Goal: Navigation & Orientation: Find specific page/section

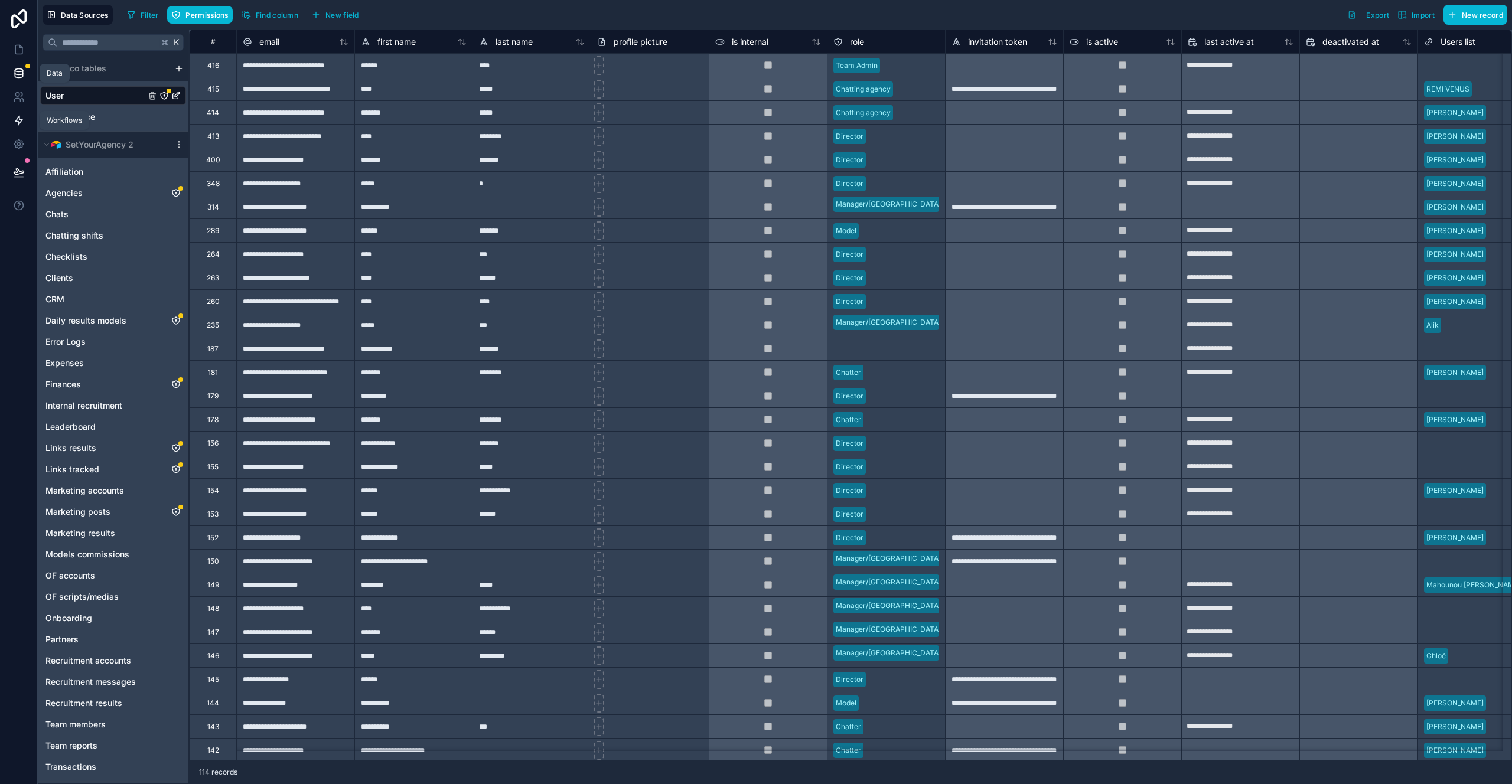
click at [10, 122] on link at bounding box center [18, 121] width 37 height 24
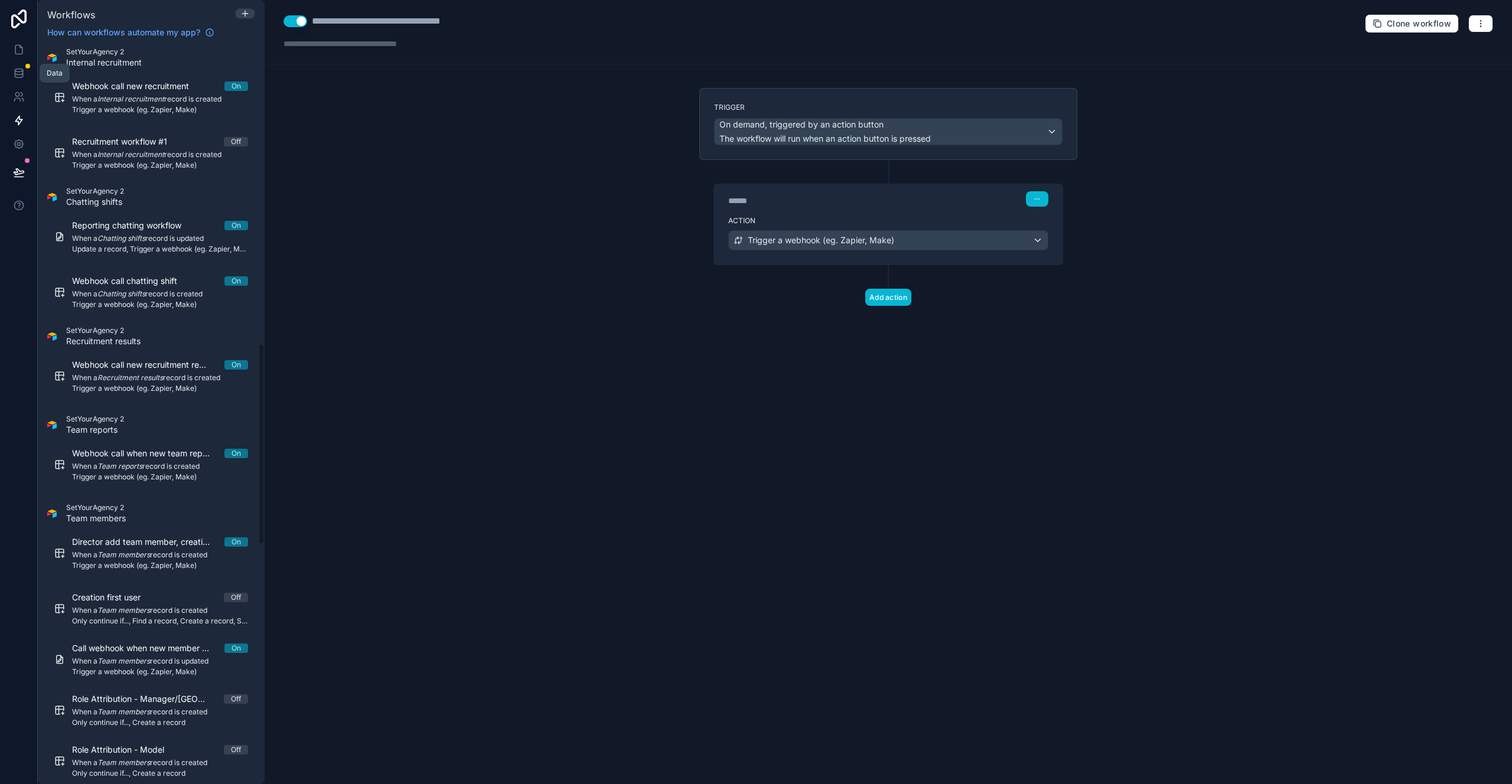
scroll to position [1045, 0]
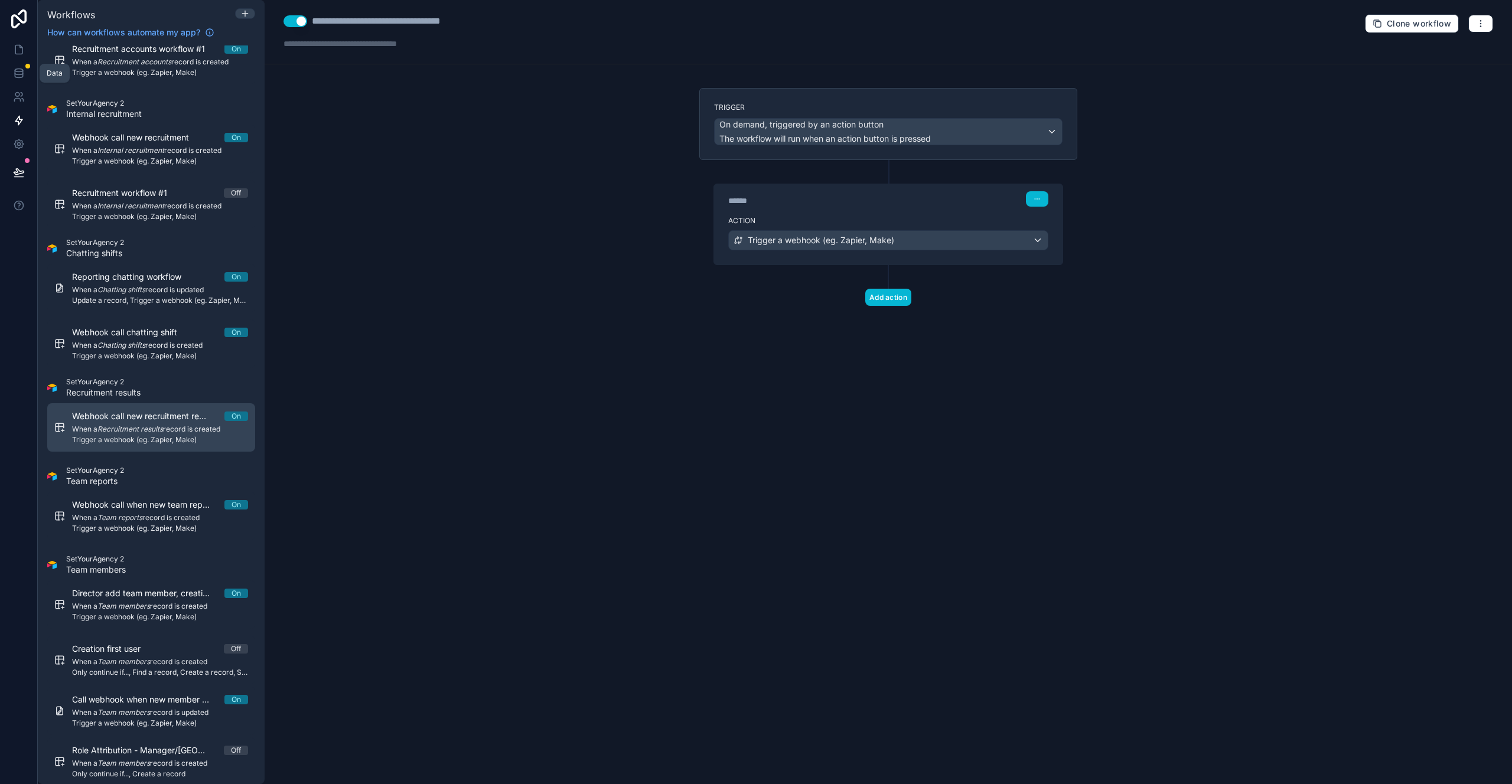
click at [184, 437] on span "Trigger a webhook (eg. Zapier, Make)" at bounding box center [160, 440] width 176 height 10
click at [185, 433] on span "When a Recruitment results record is created" at bounding box center [160, 429] width 176 height 10
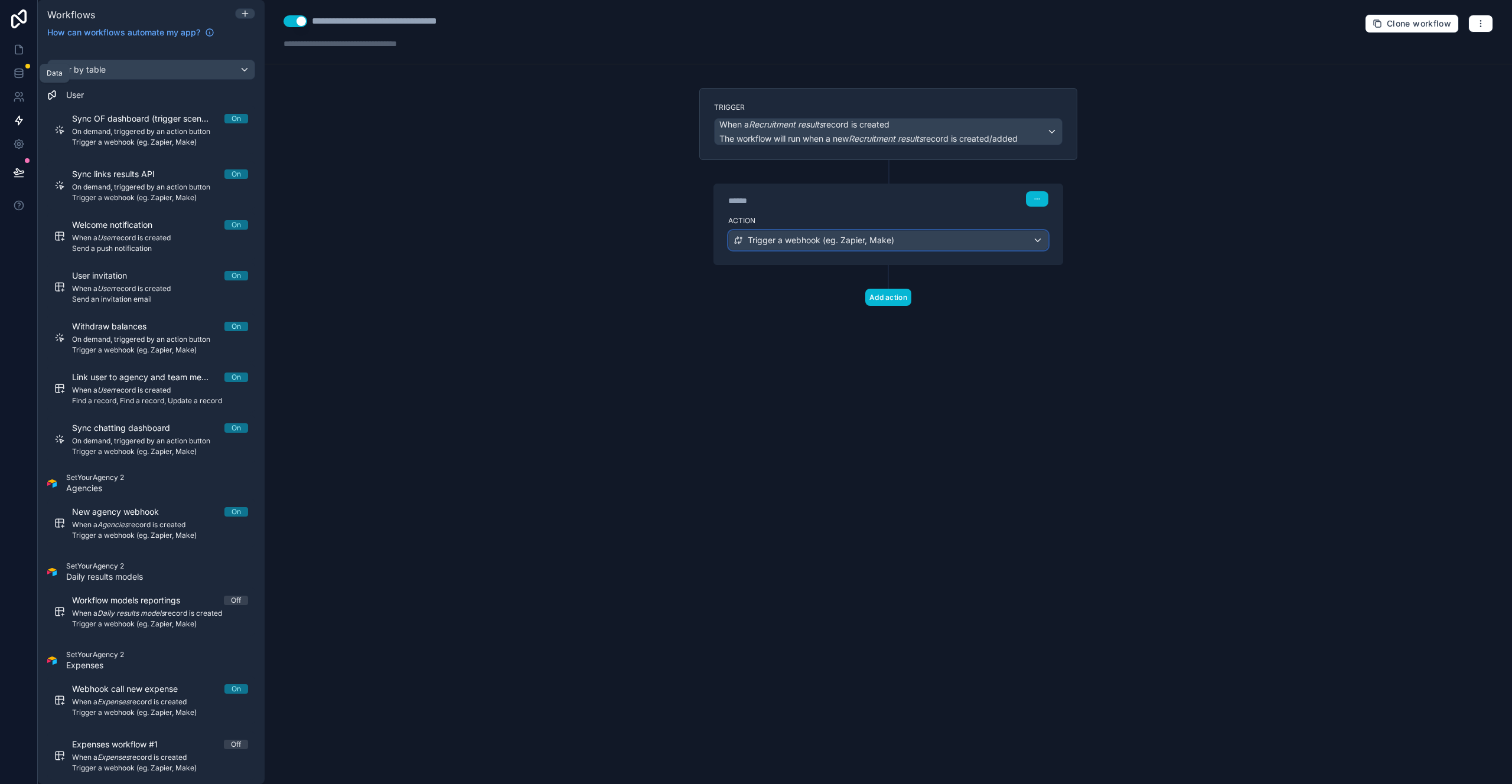
click at [906, 240] on div "Trigger a webhook (eg. Zapier, Make)" at bounding box center [888, 240] width 319 height 19
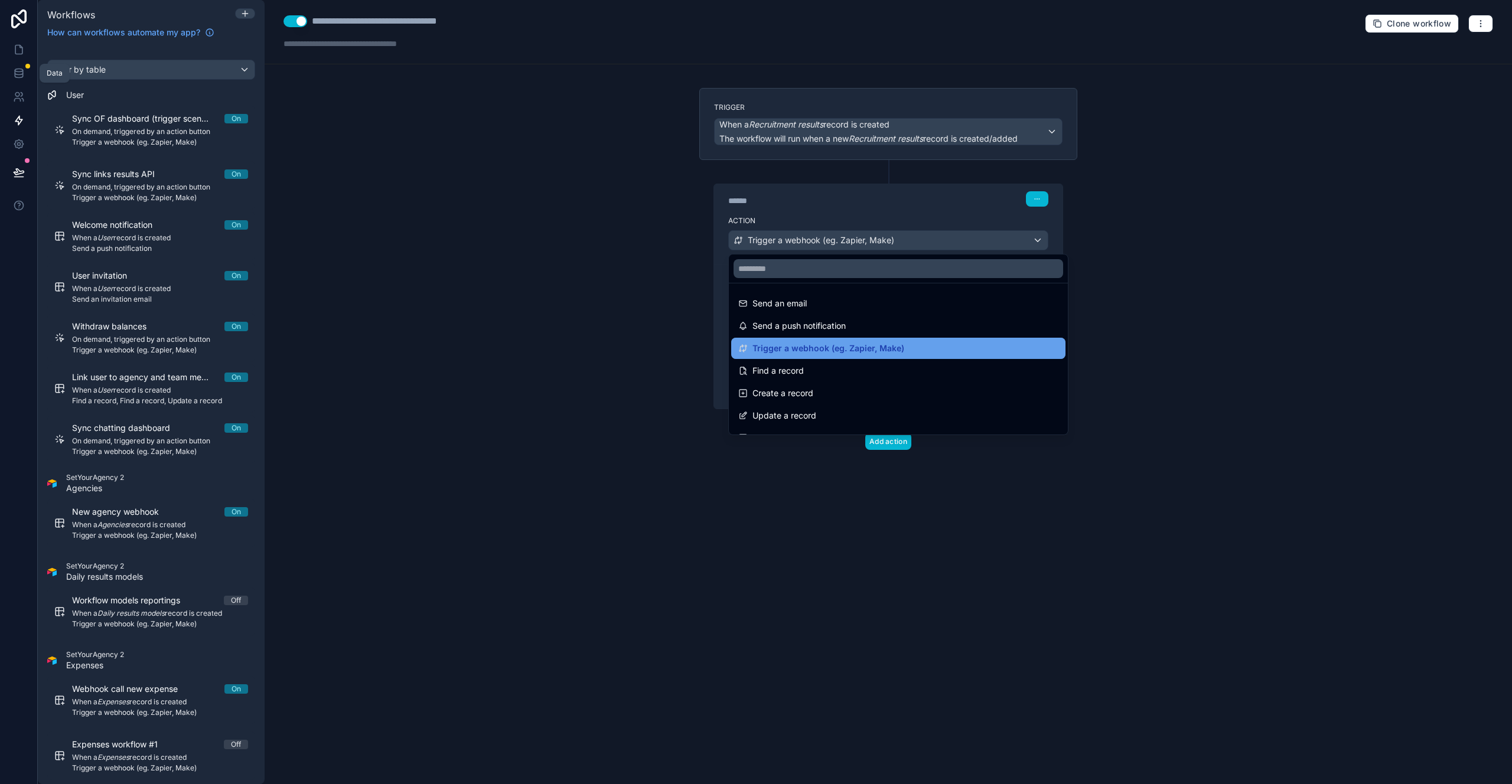
click at [904, 350] on div "Trigger a webhook (eg. Zapier, Make)" at bounding box center [898, 348] width 320 height 14
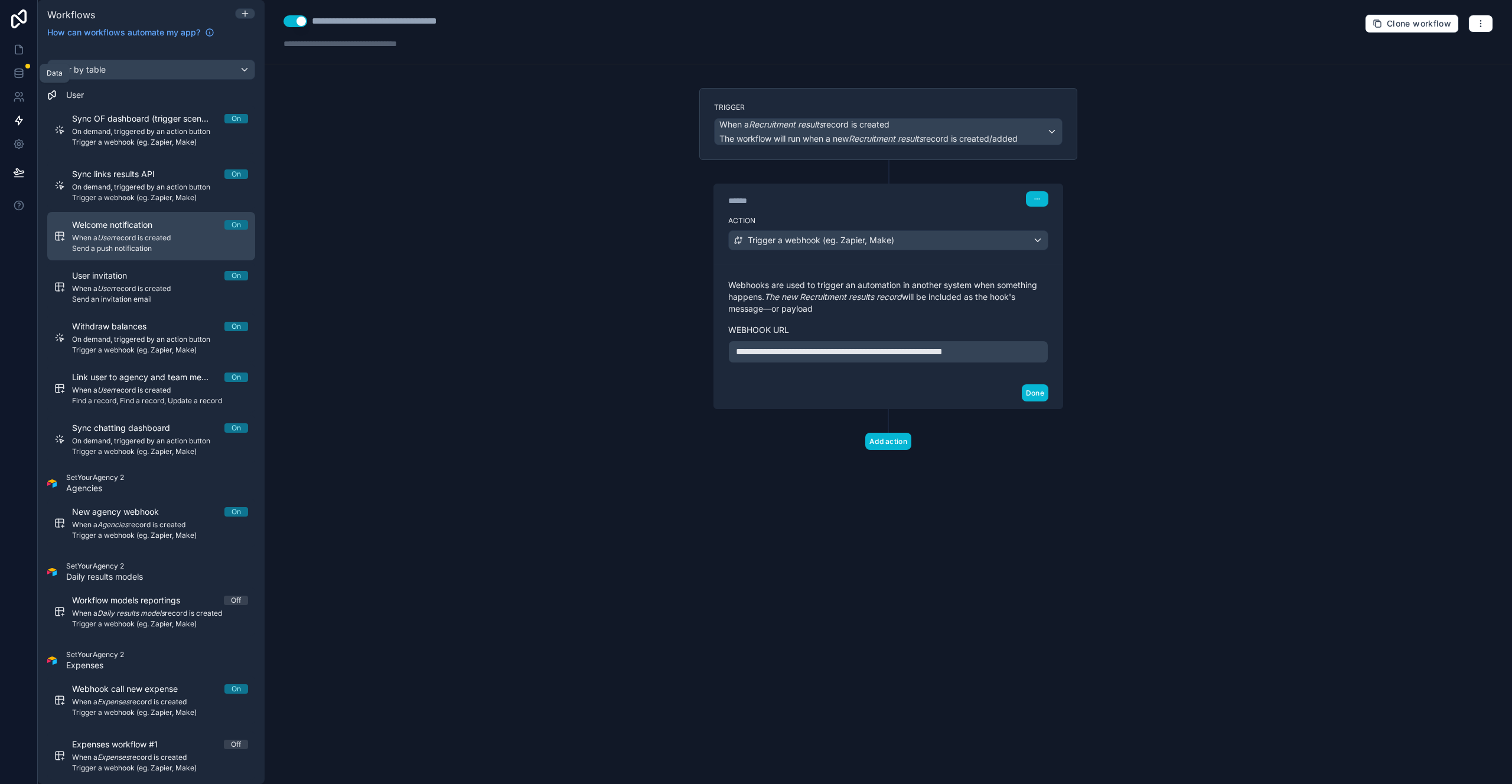
click at [174, 246] on span "Send a push notification" at bounding box center [160, 249] width 176 height 10
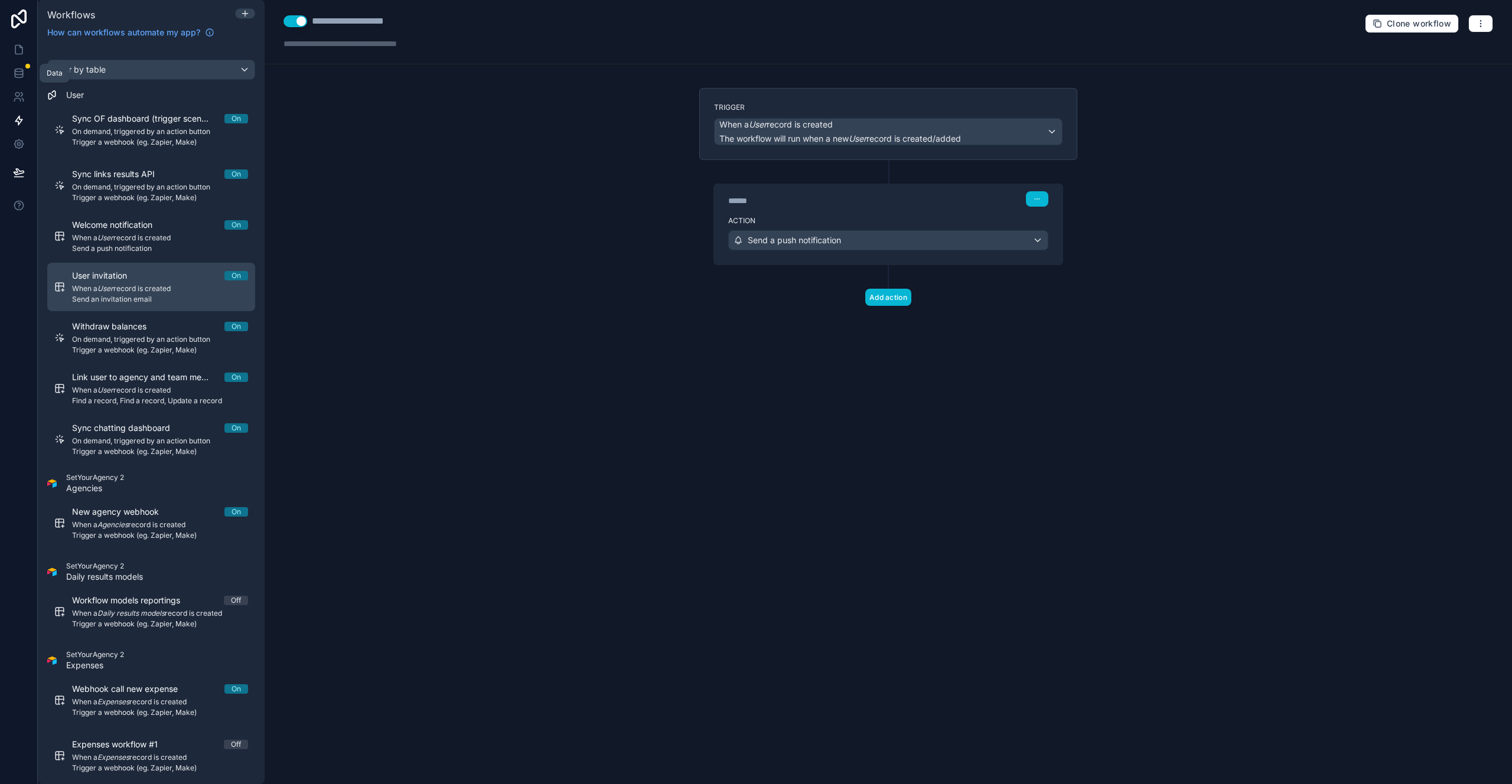
click at [132, 278] on span "User invitation" at bounding box center [106, 275] width 69 height 12
click at [10, 48] on link at bounding box center [18, 50] width 37 height 24
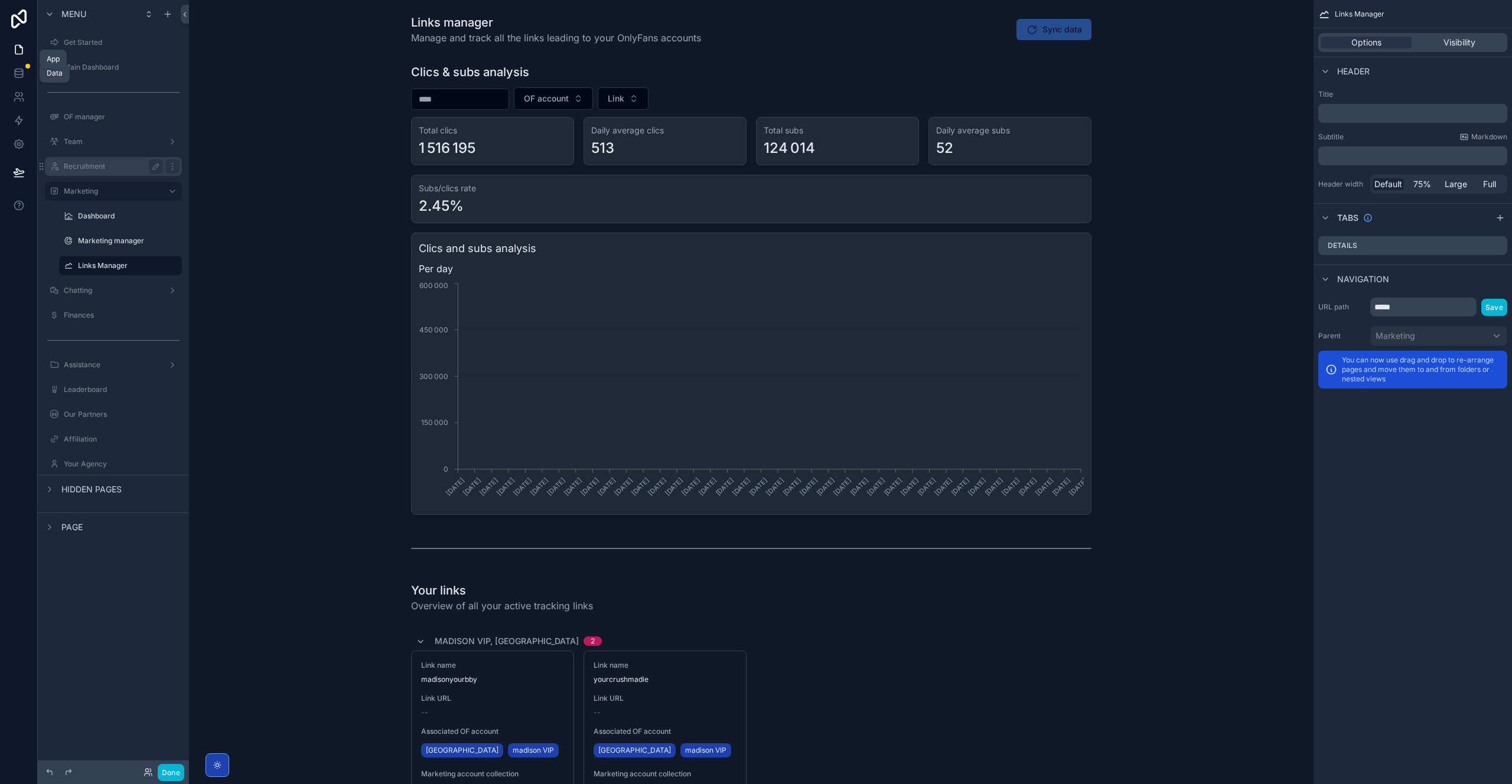
click at [100, 166] on label "Recruitment" at bounding box center [111, 166] width 94 height 10
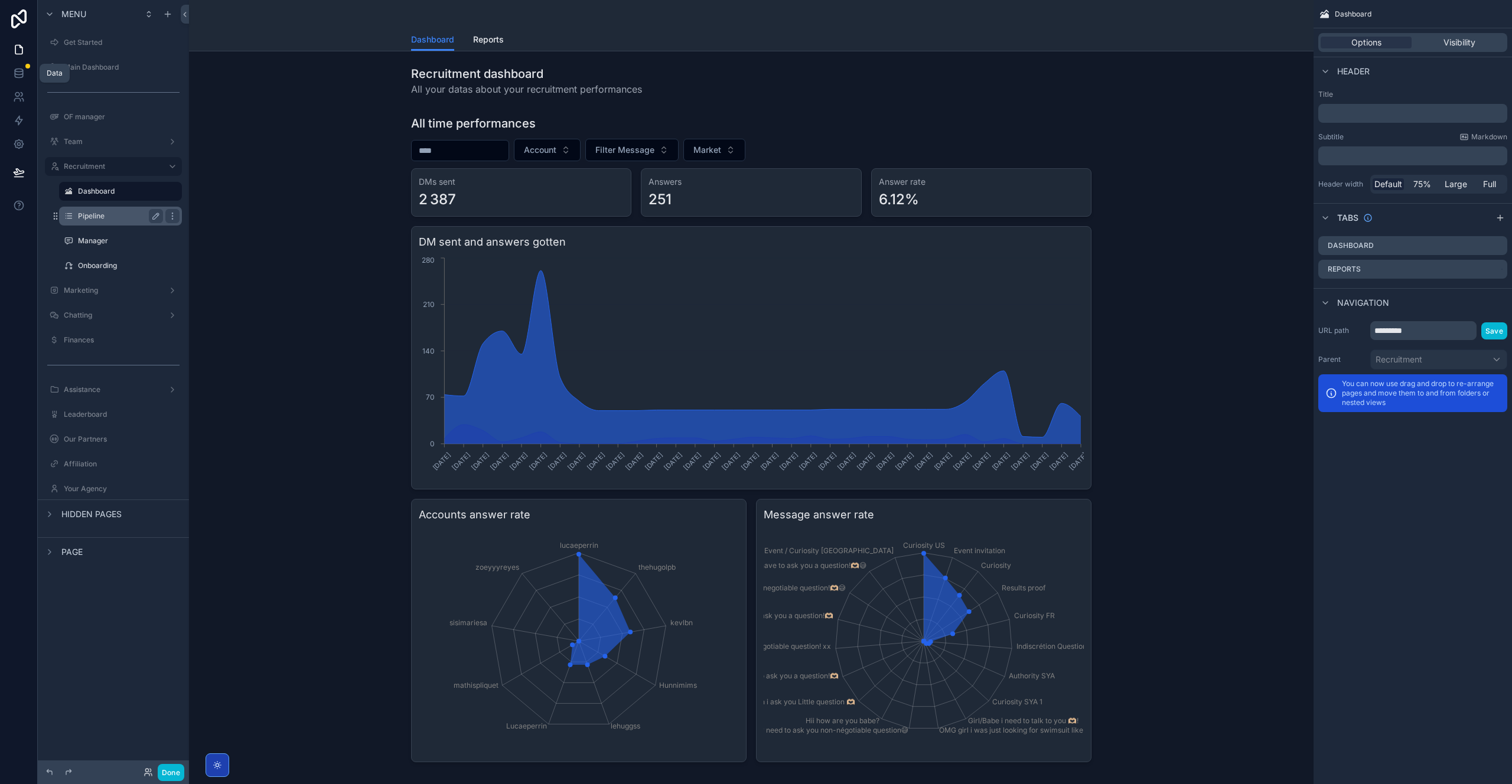
click at [100, 217] on label "Pipeline" at bounding box center [118, 216] width 80 height 10
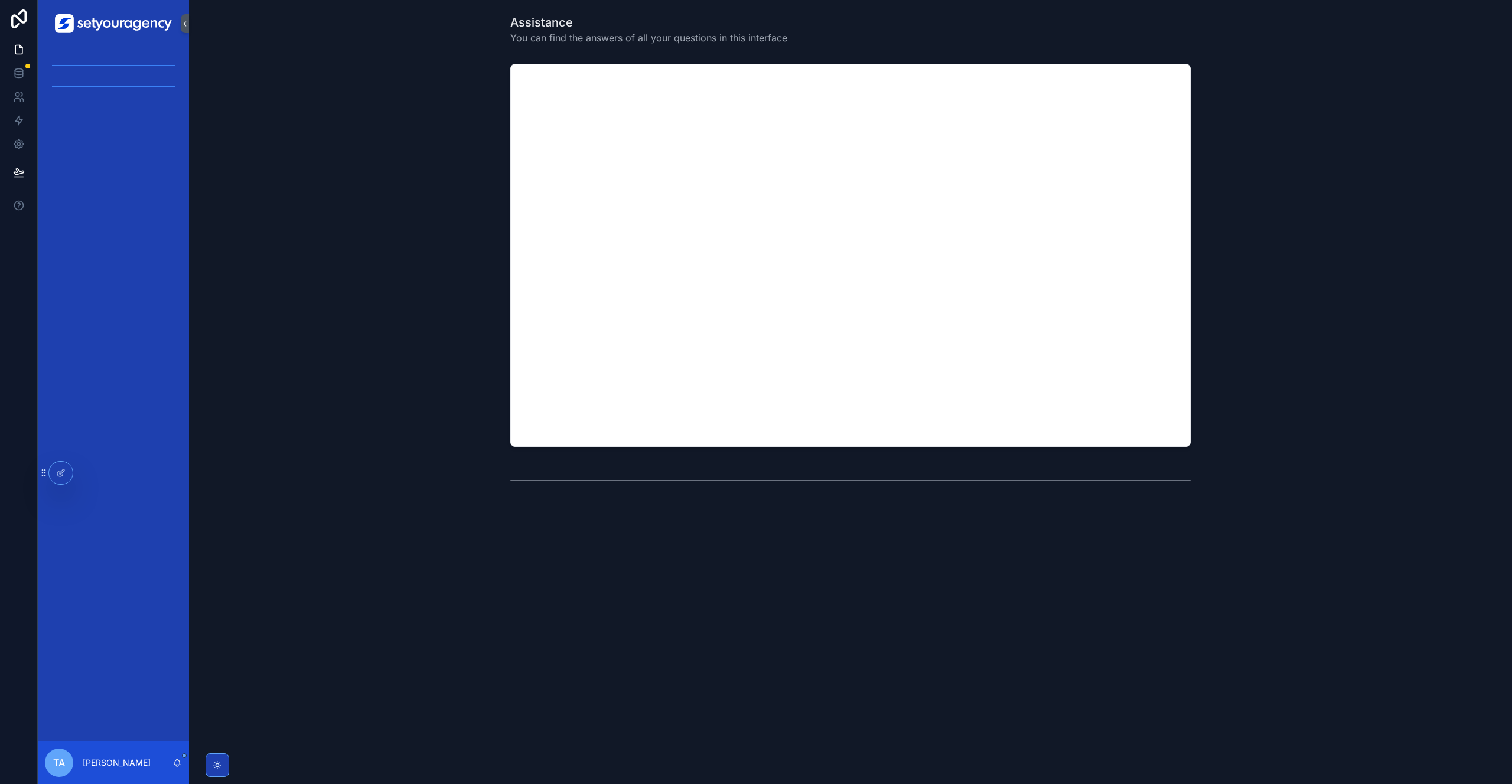
click at [90, 78] on div "scrollable content" at bounding box center [113, 86] width 137 height 19
click at [181, 24] on icon "scrollable content" at bounding box center [185, 23] width 8 height 9
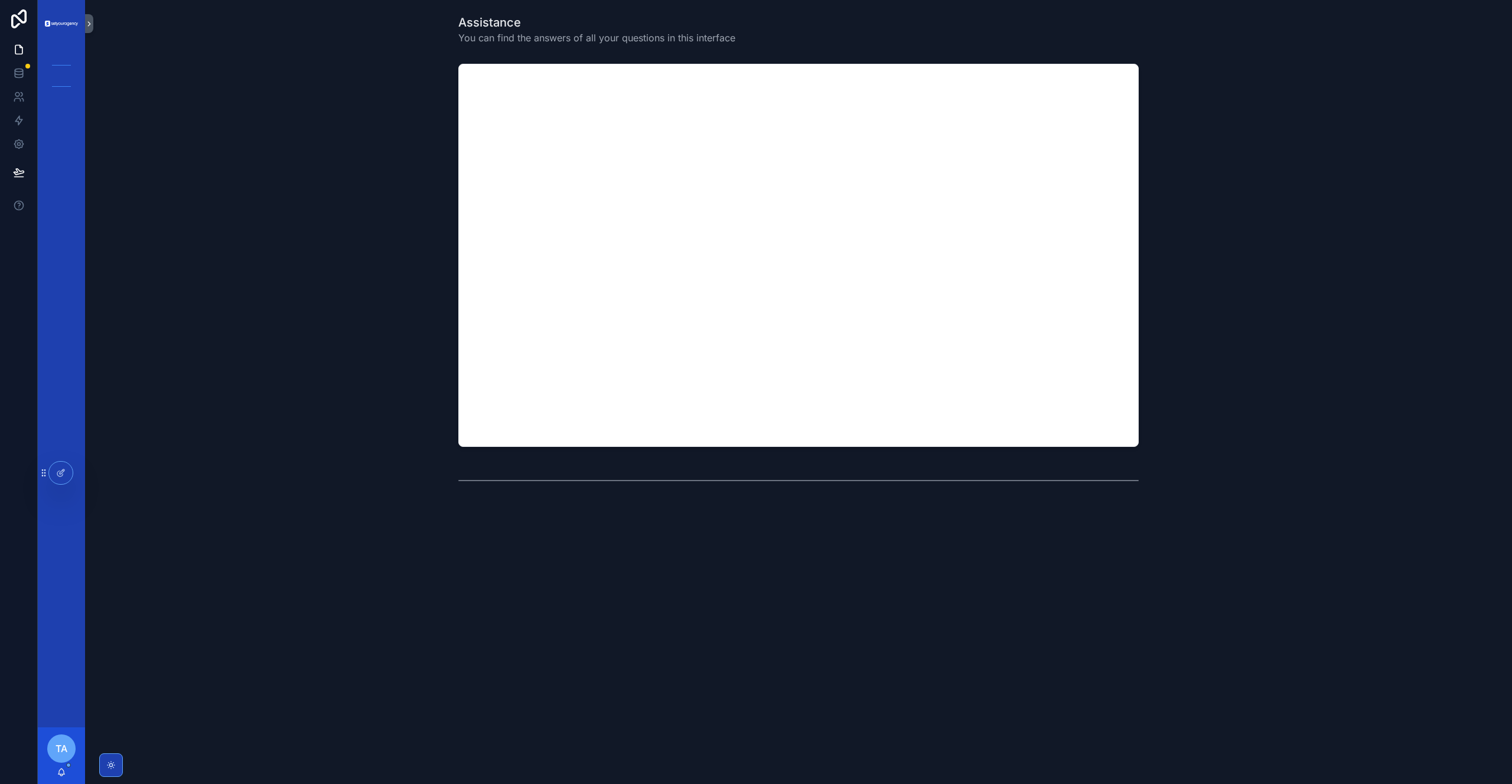
click at [95, 22] on div "Assistance You can find the answers of all your questions in this interface" at bounding box center [798, 30] width 1408 height 40
click at [91, 22] on icon "scrollable content" at bounding box center [89, 23] width 8 height 9
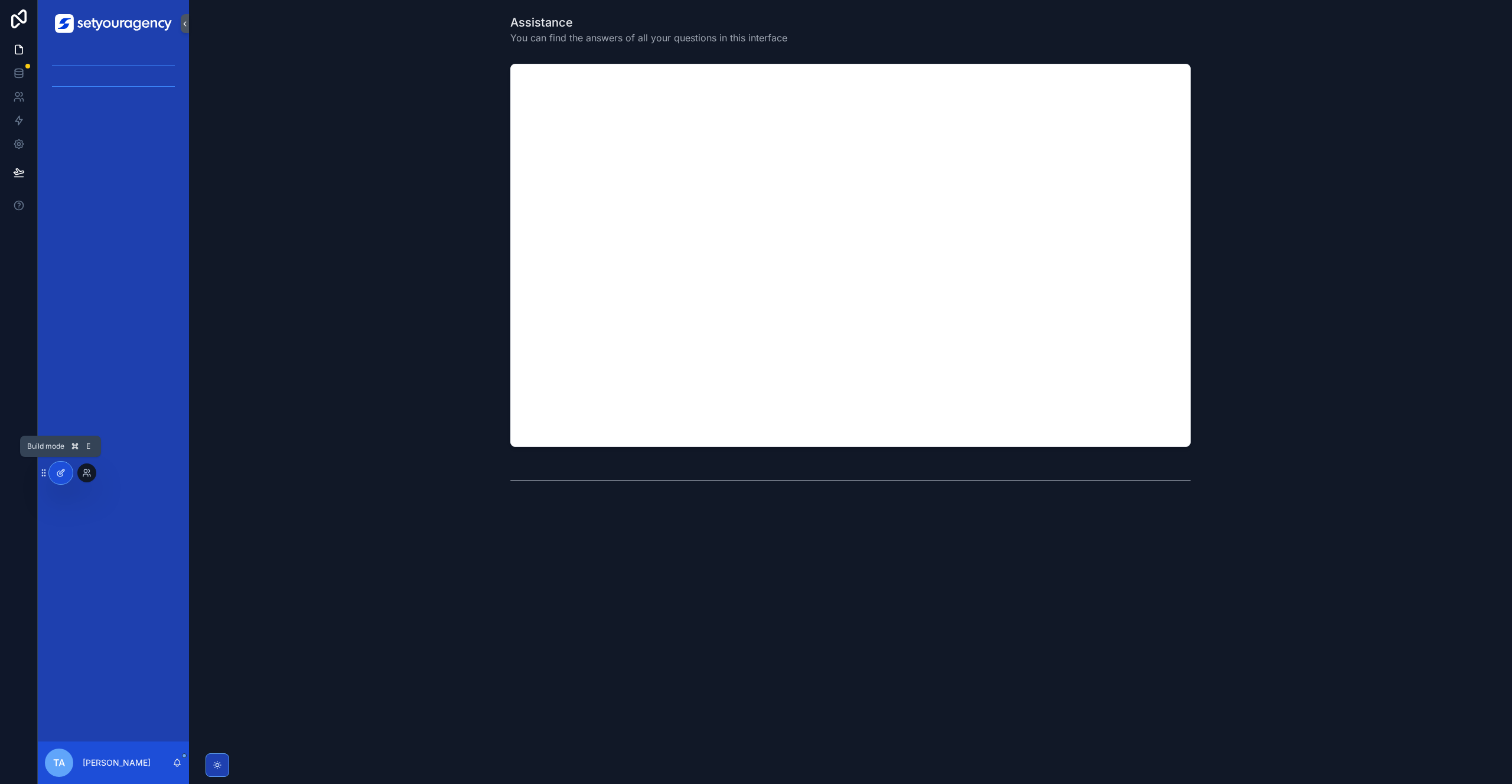
click at [62, 478] on div at bounding box center [61, 473] width 24 height 22
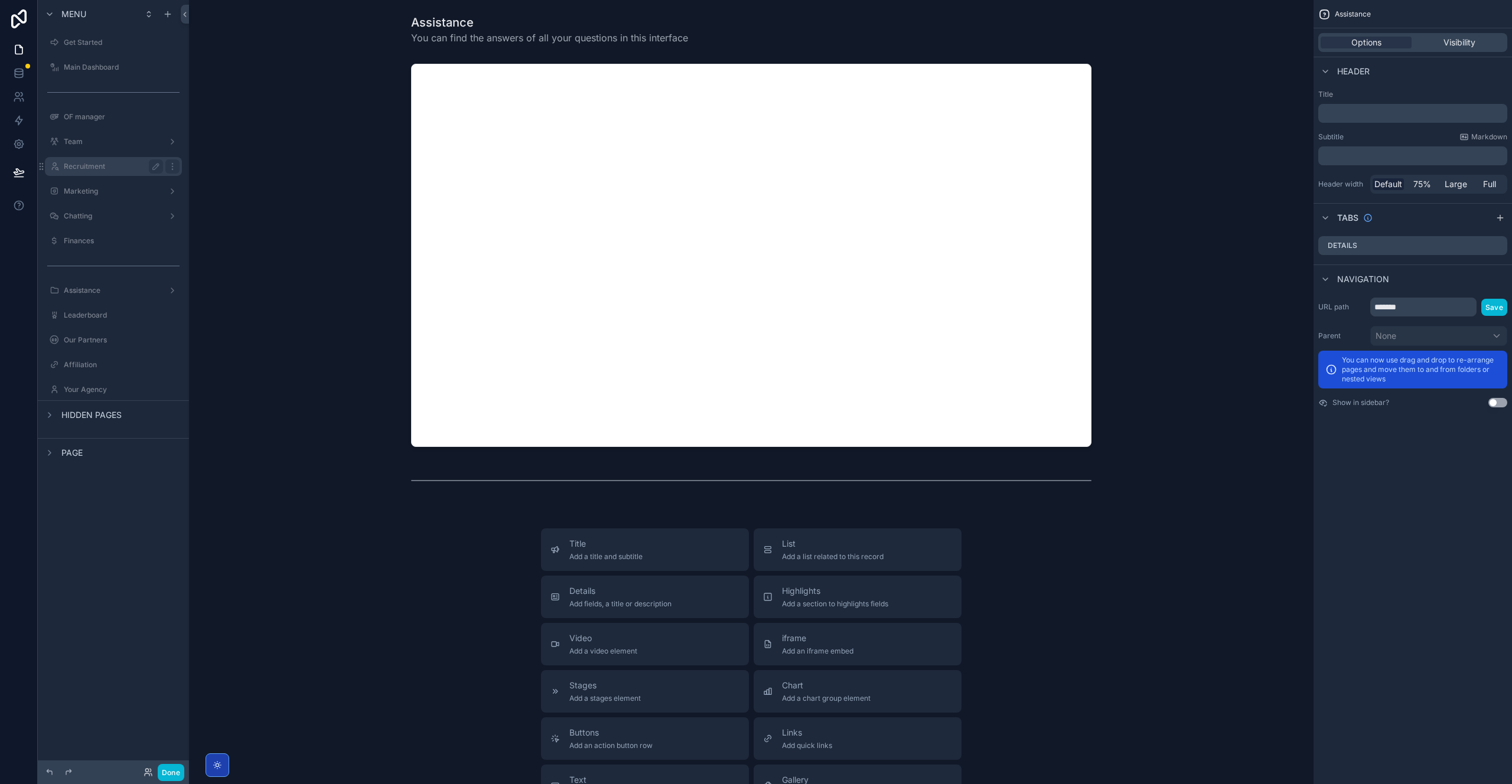
click at [105, 162] on label "Recruitment" at bounding box center [111, 166] width 94 height 10
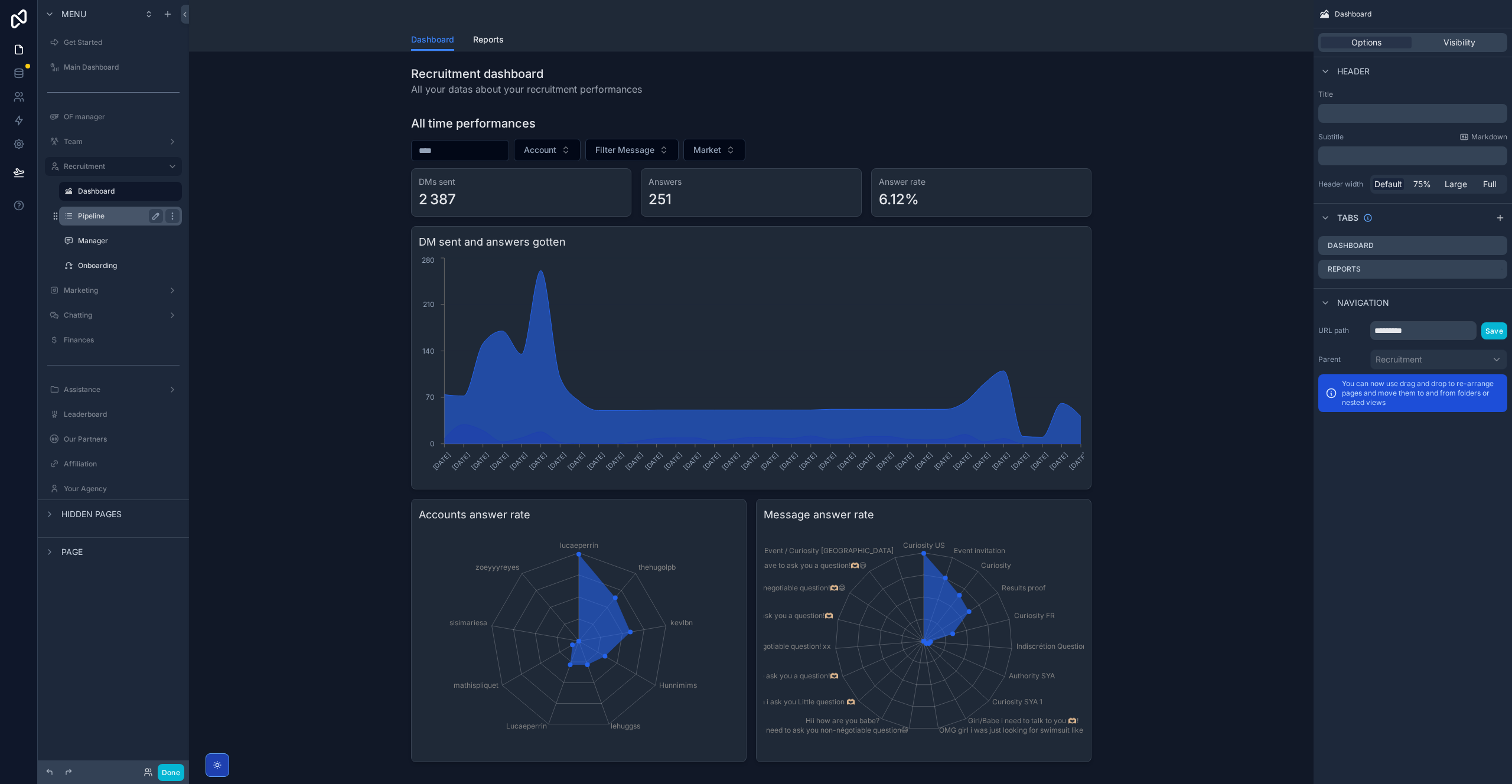
click at [102, 211] on label "Pipeline" at bounding box center [118, 216] width 80 height 10
